Goal: Information Seeking & Learning: Understand process/instructions

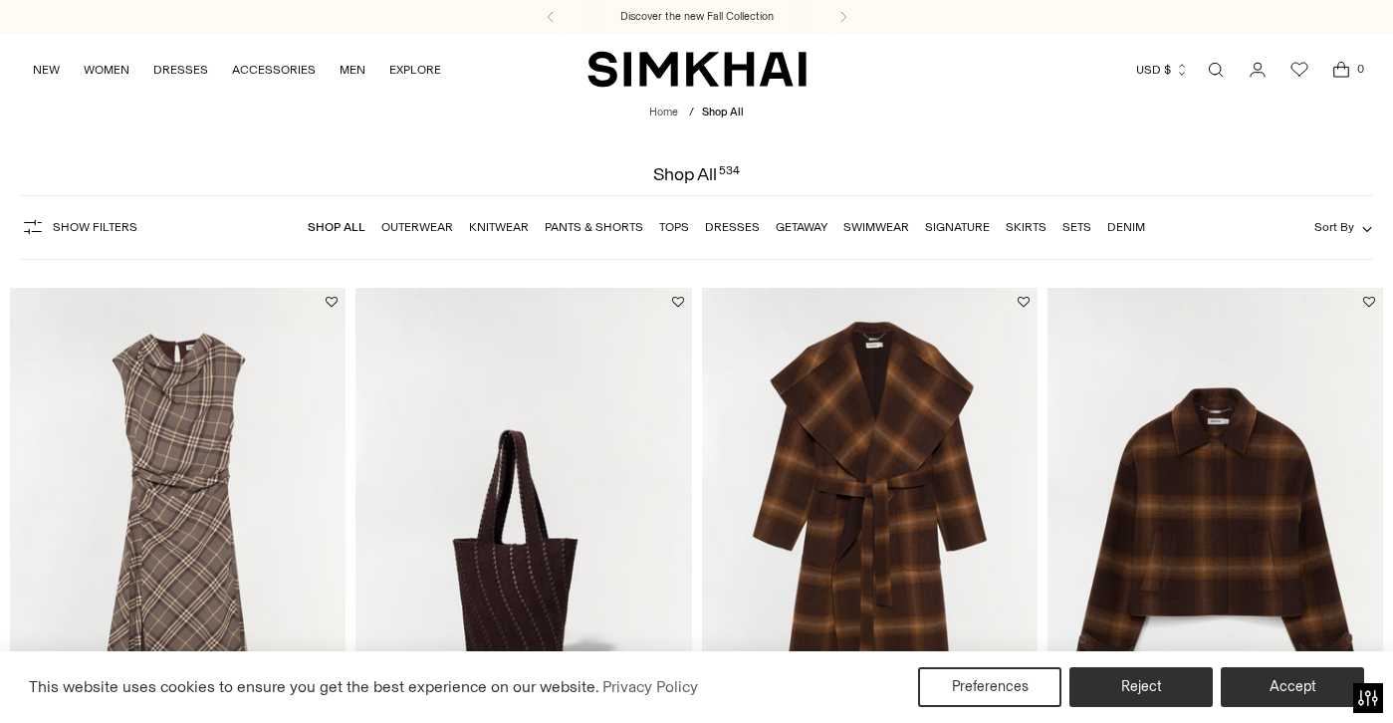
click at [1214, 69] on link "Open search modal" at bounding box center [1216, 70] width 40 height 40
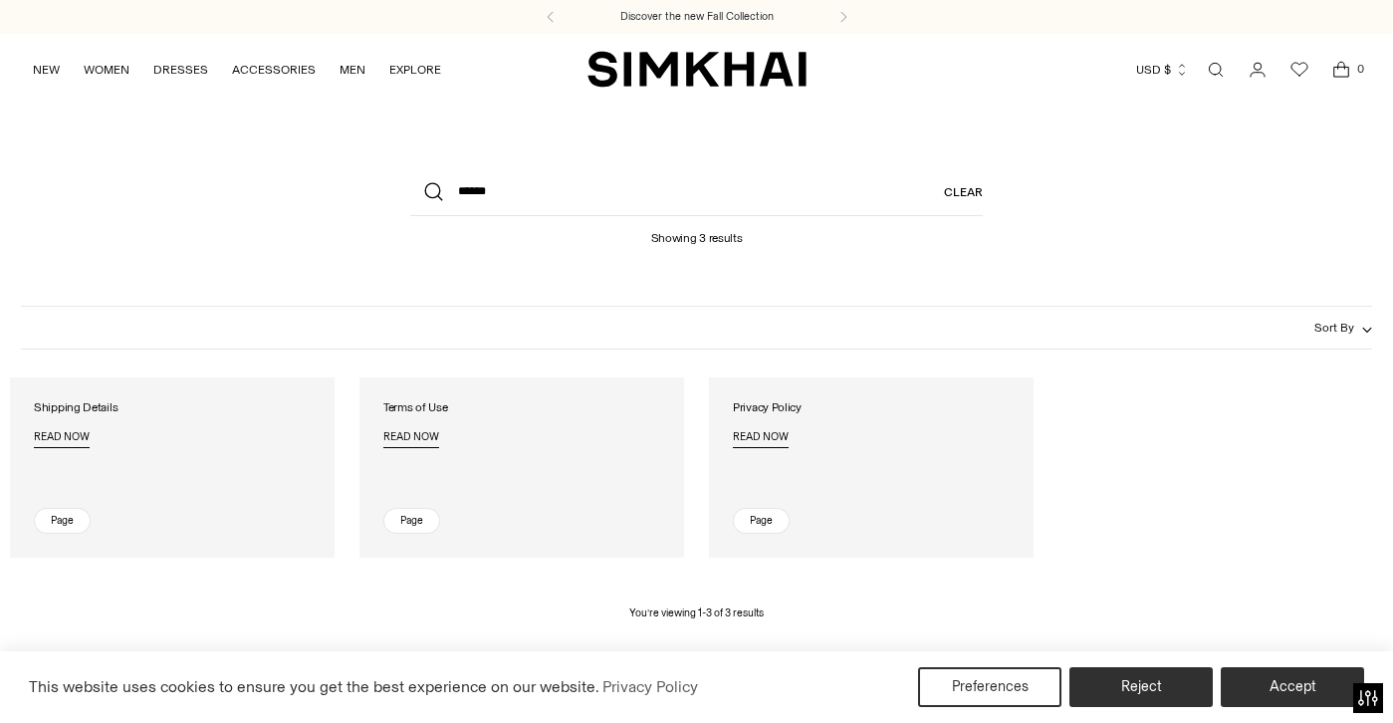
click at [135, 482] on link "Shipping Details Read now Page" at bounding box center [172, 467] width 325 height 180
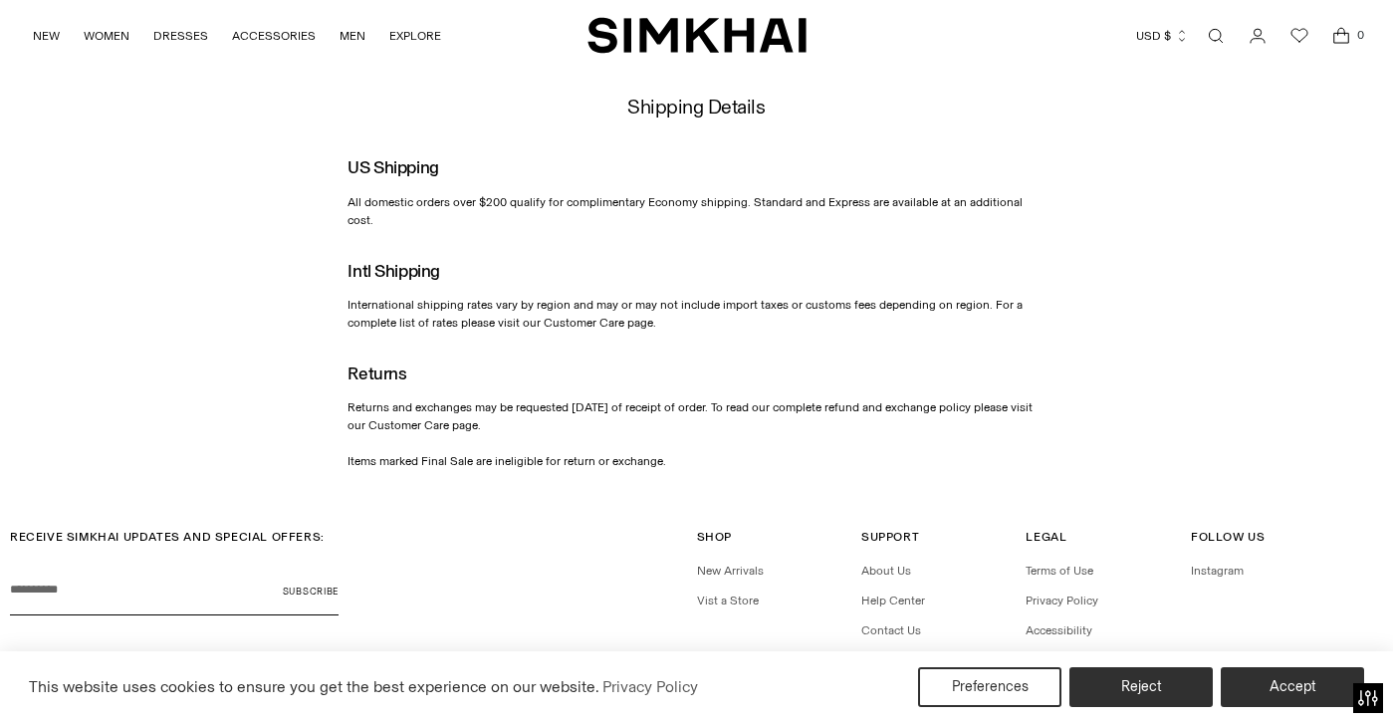
scroll to position [52, 0]
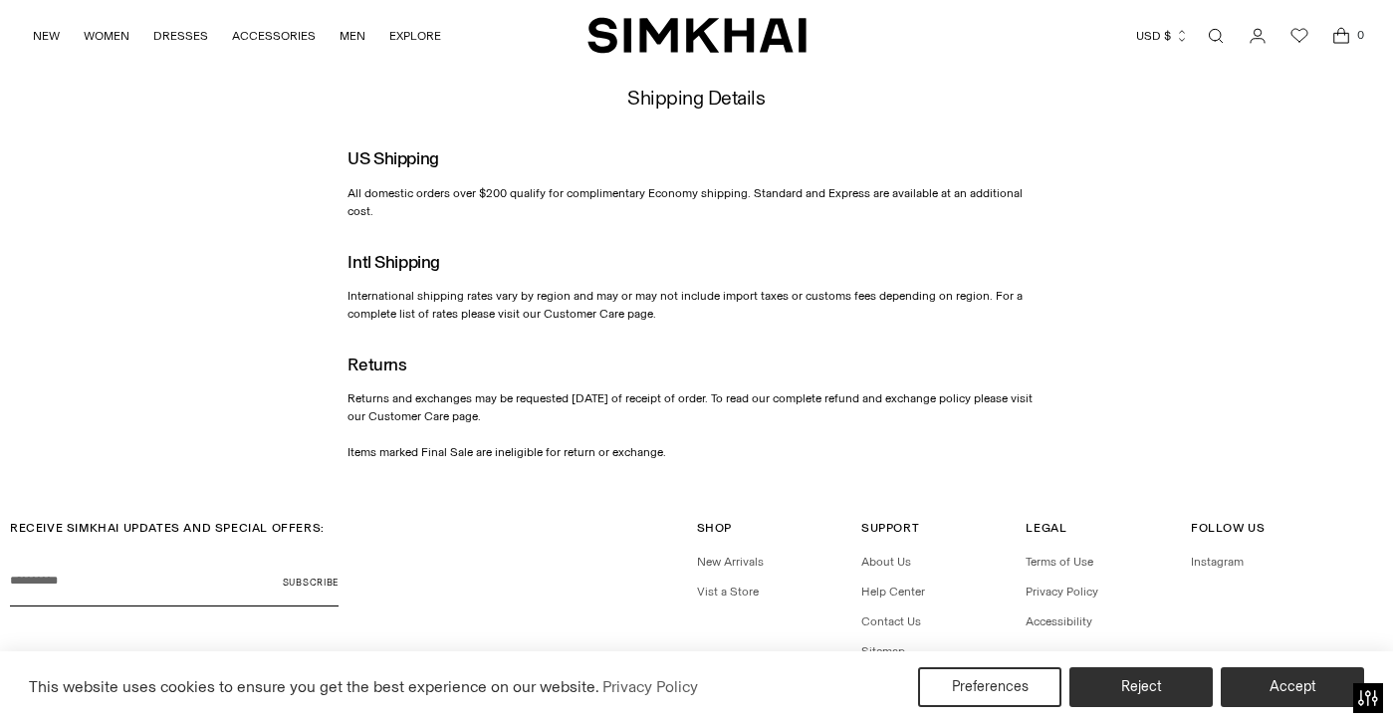
click at [833, 519] on h4 "Shop" at bounding box center [772, 528] width 151 height 18
click at [1215, 34] on link "Open search modal" at bounding box center [1216, 36] width 40 height 40
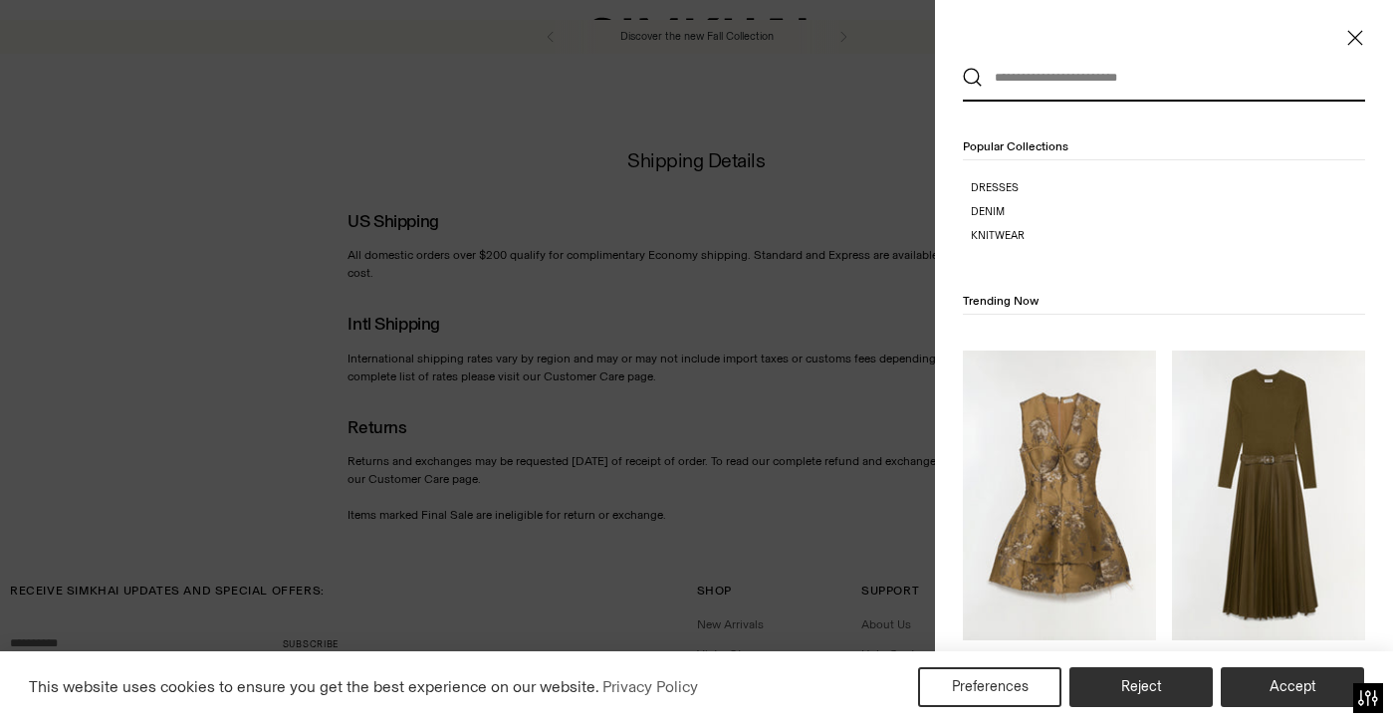
scroll to position [0, 0]
click at [1353, 31] on icon "Close" at bounding box center [1355, 38] width 16 height 20
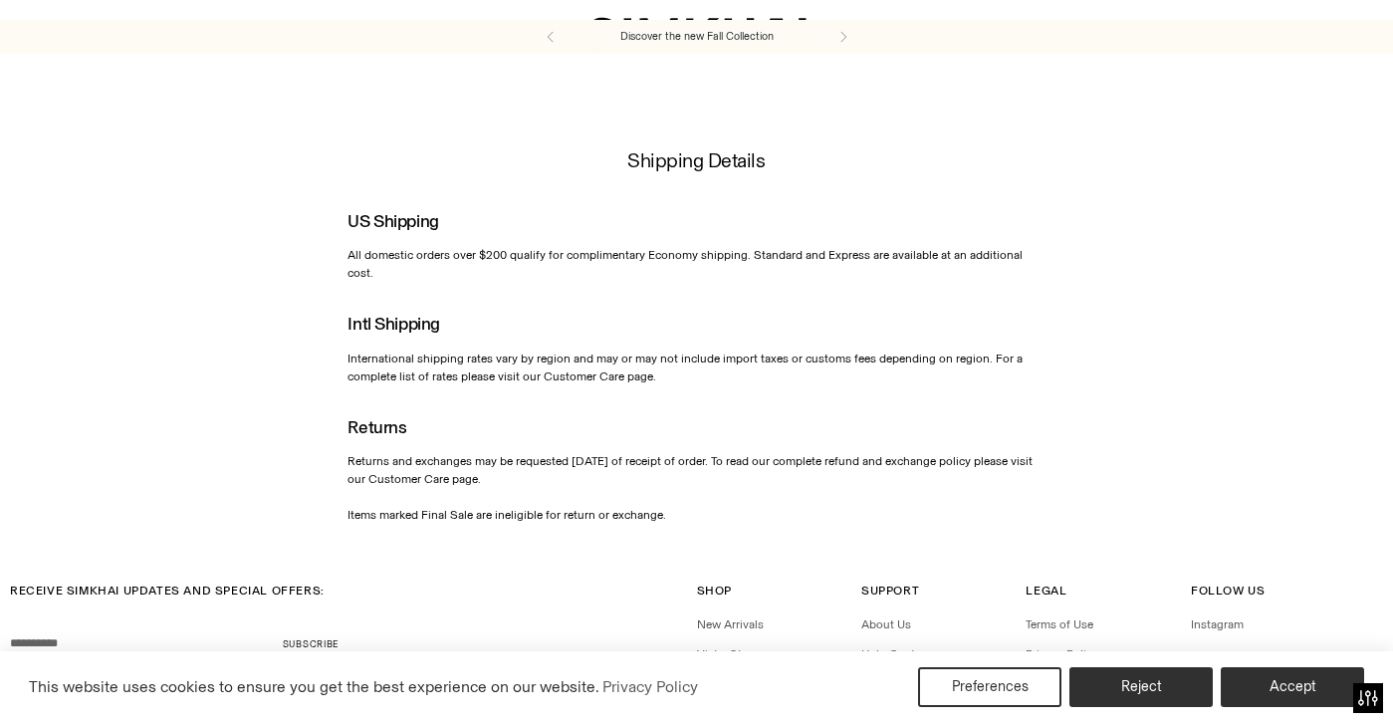
scroll to position [52, 0]
